Goal: Information Seeking & Learning: Learn about a topic

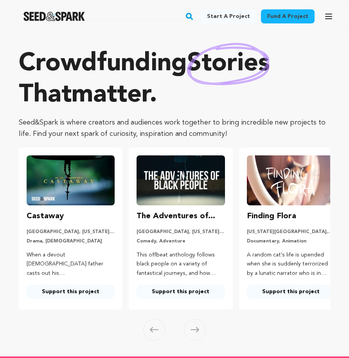
click at [333, 15] on button "Open main menu" at bounding box center [329, 17] width 16 height 16
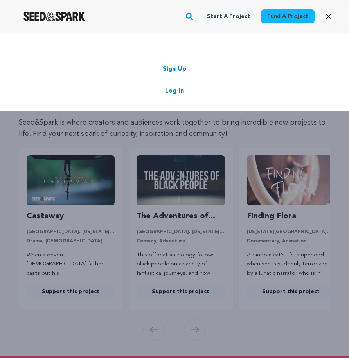
click at [174, 89] on link "Log In" at bounding box center [174, 90] width 19 height 9
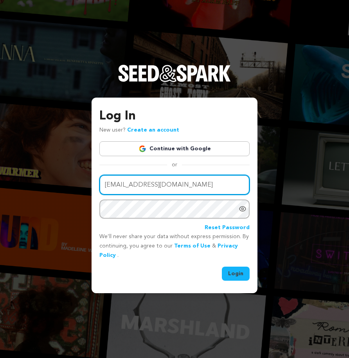
type input "city.mist2@gmail.com"
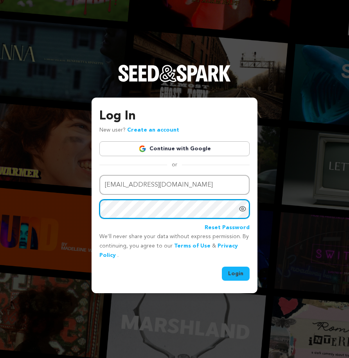
click at [236, 273] on button "Login" at bounding box center [236, 274] width 28 height 14
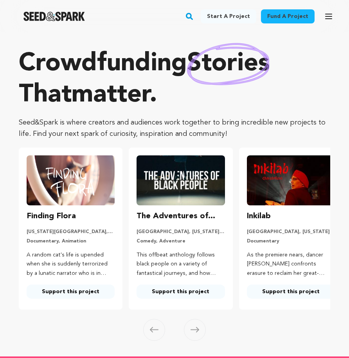
click at [330, 13] on icon "button" at bounding box center [328, 16] width 9 height 9
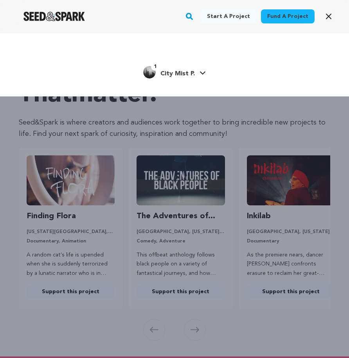
click at [189, 70] on h4 "City Mist P." at bounding box center [177, 73] width 34 height 9
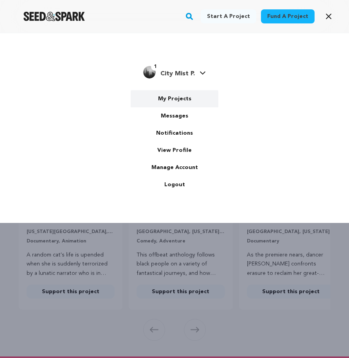
click at [179, 104] on link "My Projects" at bounding box center [175, 98] width 88 height 17
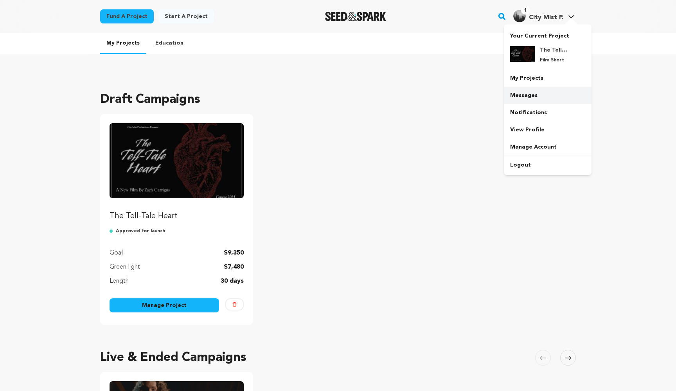
click at [348, 95] on link "Messages" at bounding box center [548, 95] width 88 height 17
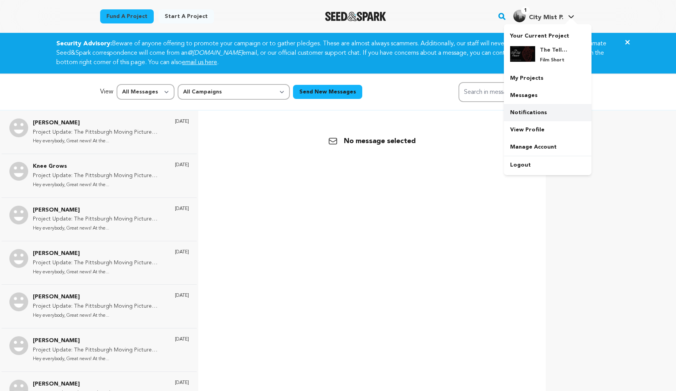
click at [529, 113] on link "Notifications" at bounding box center [548, 112] width 88 height 17
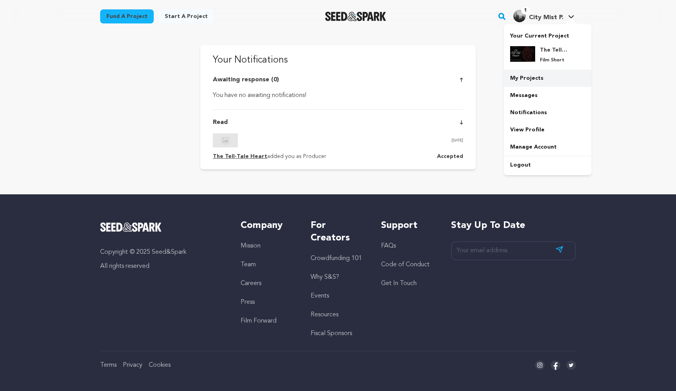
click at [543, 78] on link "My Projects" at bounding box center [548, 78] width 88 height 17
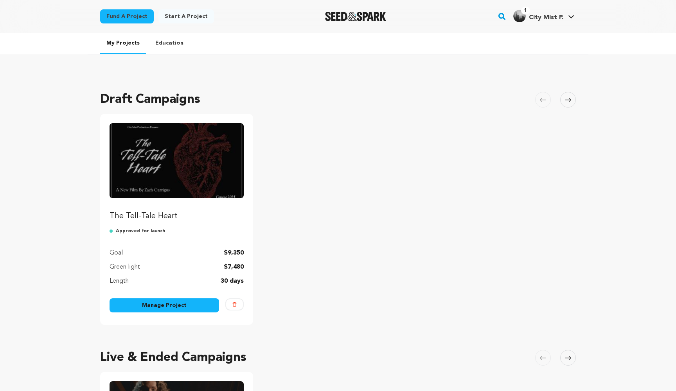
click at [138, 232] on p "Approved for launch" at bounding box center [176, 231] width 134 height 6
click at [164, 217] on p "The Tell-Tale Heart" at bounding box center [176, 216] width 134 height 11
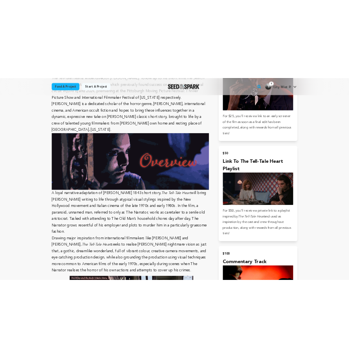
scroll to position [680, 0]
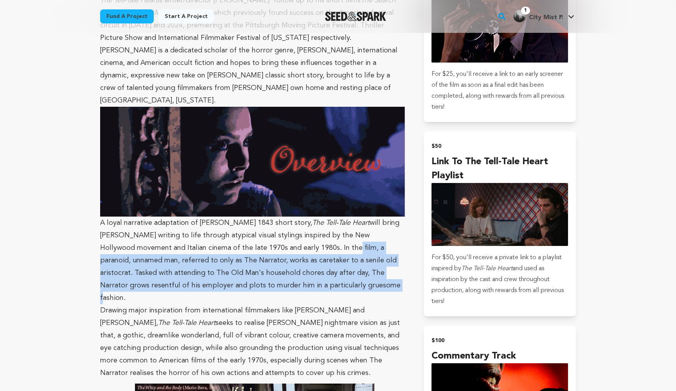
drag, startPoint x: 302, startPoint y: 222, endPoint x: 317, endPoint y: 254, distance: 34.8
click at [317, 254] on p "A loyal narrative adaptation of Edgar Allan Poe's 1843 short story, The Tell-Ta…" at bounding box center [252, 205] width 305 height 197
copy p "a paranoid, unnamed man, referred to only as The Narrator, works as caretaker t…"
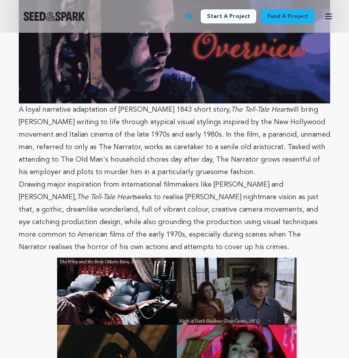
scroll to position [905, 0]
